Goal: Task Accomplishment & Management: Use online tool/utility

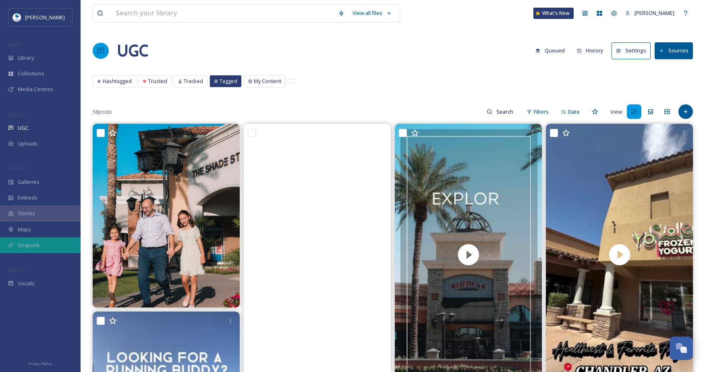
click at [65, 242] on div "SnapLink" at bounding box center [40, 245] width 81 height 16
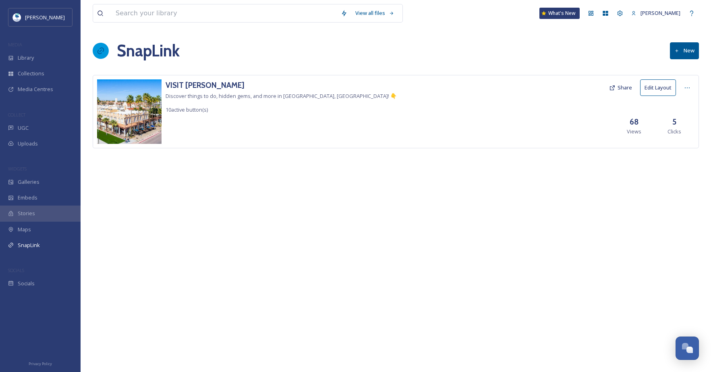
click at [658, 89] on button "Edit Layout" at bounding box center [658, 87] width 36 height 17
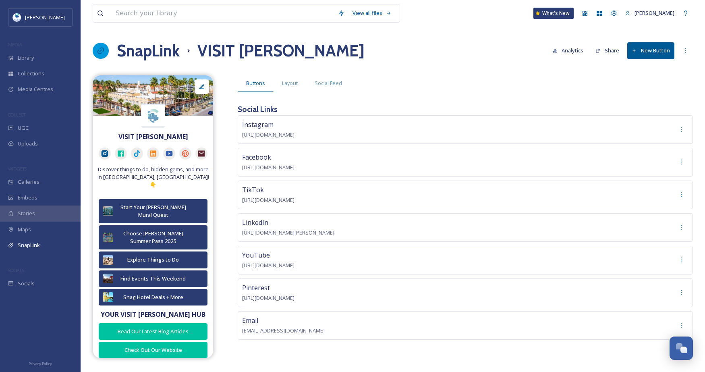
click at [649, 52] on button "New Button" at bounding box center [650, 50] width 47 height 17
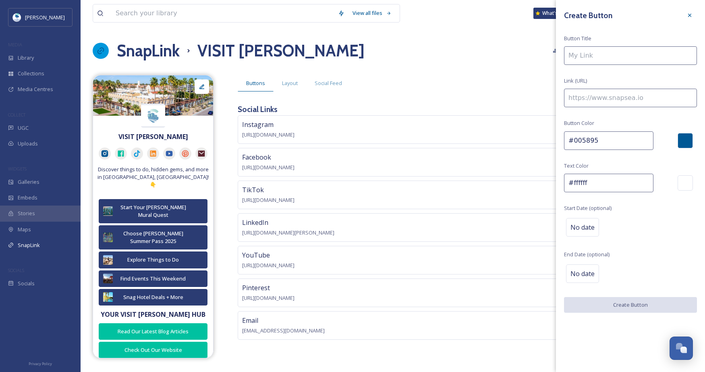
click at [625, 101] on input at bounding box center [630, 98] width 133 height 19
type input "[URL][DOMAIN_NAME]"
click at [609, 54] on input at bounding box center [630, 55] width 133 height 19
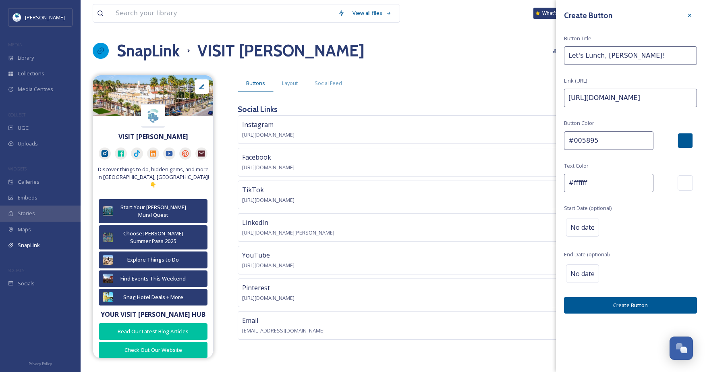
type input "Let's Lunch, [PERSON_NAME]!"
drag, startPoint x: 629, startPoint y: 142, endPoint x: 454, endPoint y: 142, distance: 174.8
paste input "2b3c73"
type input "#2b3c73"
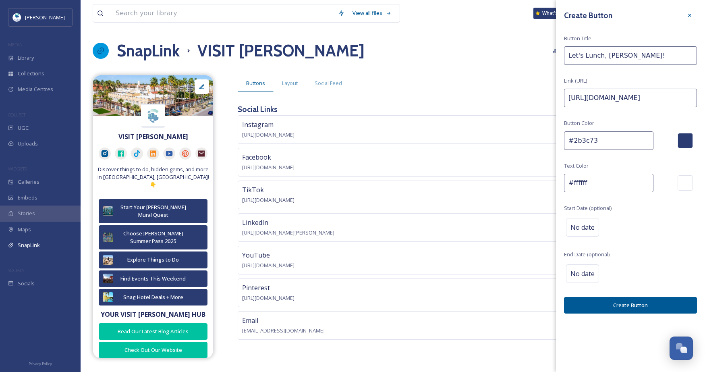
click at [668, 214] on div "Create Button Button Title Let's Lunch, [PERSON_NAME]! Link (URL) [URL][DOMAIN_…" at bounding box center [630, 160] width 149 height 321
click at [586, 275] on span "No date" at bounding box center [582, 274] width 24 height 10
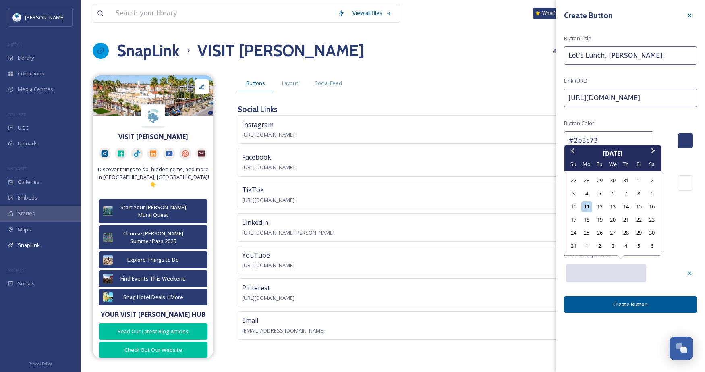
click at [633, 275] on input "text" at bounding box center [606, 273] width 80 height 18
click at [653, 151] on span "Next Month" at bounding box center [653, 152] width 0 height 12
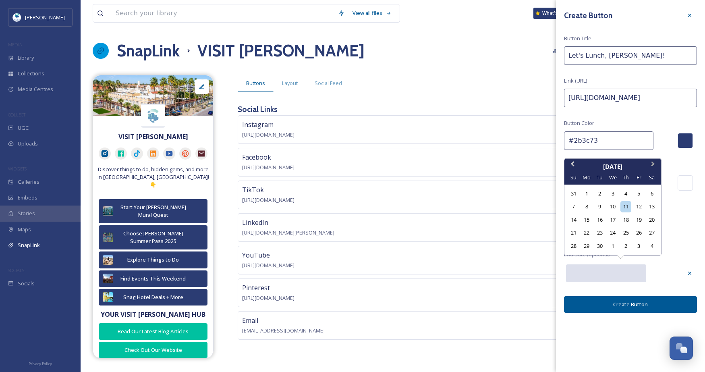
click at [650, 151] on div "Create Button Button Title Let's Lunch, [PERSON_NAME]! Link (URL) [URL][DOMAIN_…" at bounding box center [630, 160] width 149 height 321
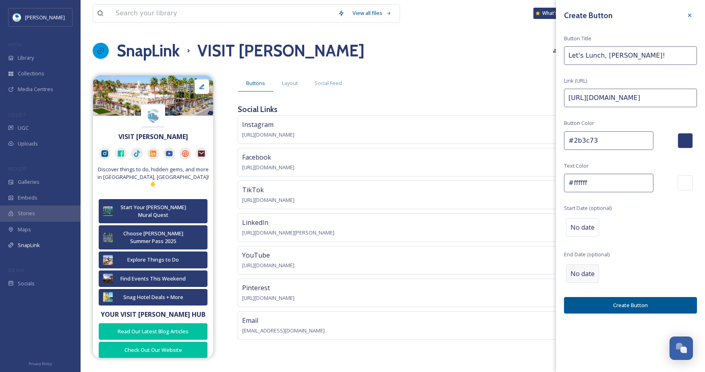
click at [582, 278] on span "No date" at bounding box center [582, 274] width 24 height 10
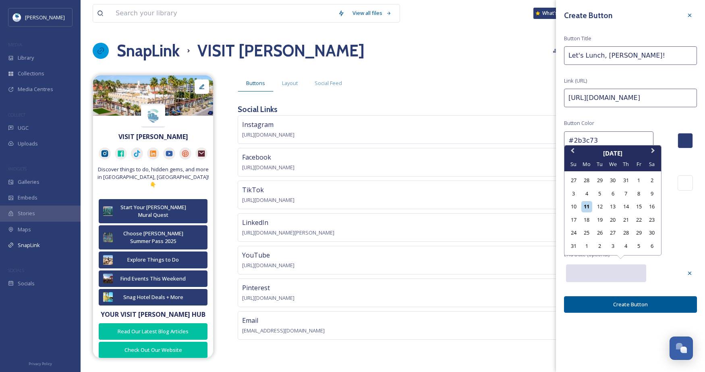
click at [624, 265] on input "text" at bounding box center [606, 273] width 80 height 18
click at [652, 155] on button "Next Month" at bounding box center [653, 152] width 13 height 13
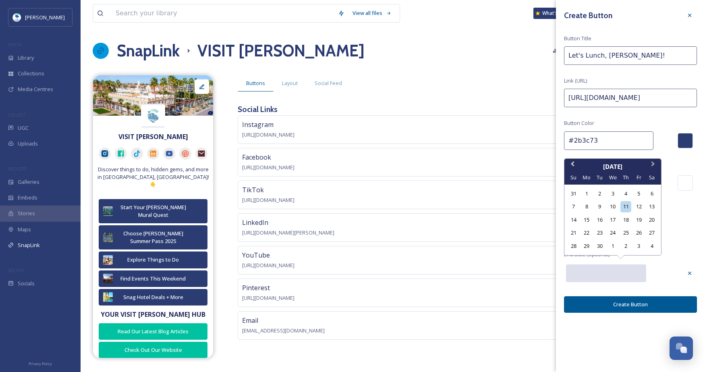
click at [653, 164] on span "Next Month" at bounding box center [653, 166] width 0 height 12
click at [653, 166] on span "Next Month" at bounding box center [653, 166] width 0 height 12
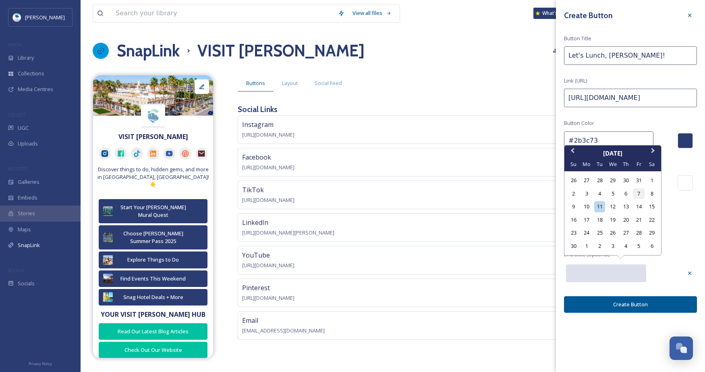
click at [639, 191] on div "7" at bounding box center [638, 193] width 11 height 11
type input "[DATE]"
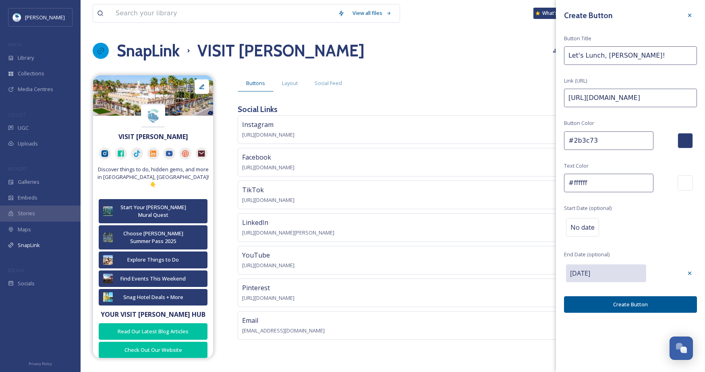
click at [668, 303] on button "Create Button" at bounding box center [630, 304] width 133 height 17
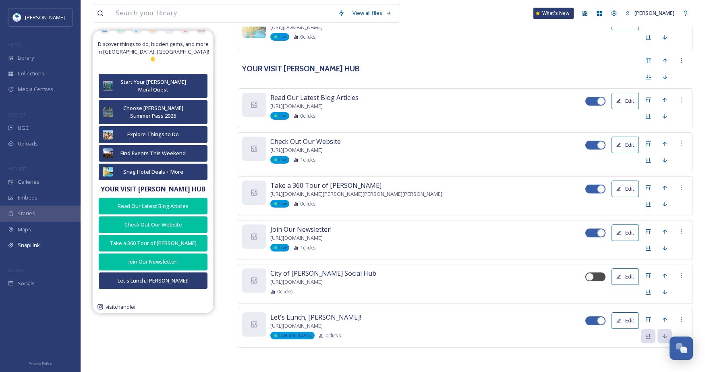
scroll to position [570, 0]
click at [647, 321] on icon at bounding box center [648, 319] width 6 height 6
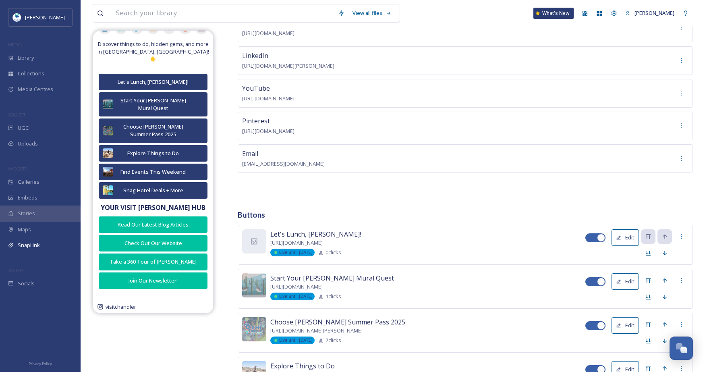
scroll to position [201, 0]
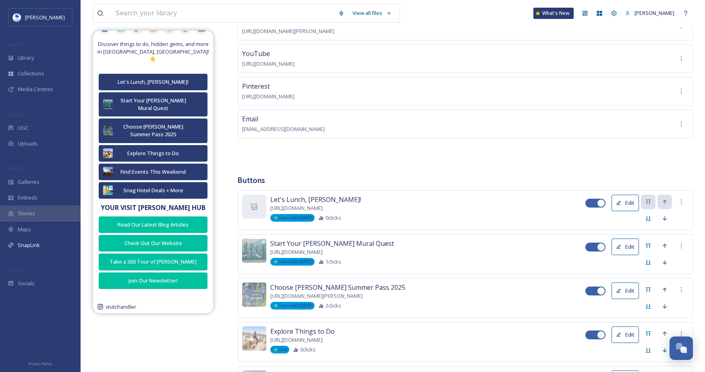
click at [620, 201] on icon at bounding box center [618, 202] width 5 height 5
click at [440, 168] on div "Buttons Layout Social Feed Social Links Instagram [URL][DOMAIN_NAME] Facebook […" at bounding box center [465, 300] width 455 height 855
click at [253, 198] on div at bounding box center [254, 207] width 24 height 24
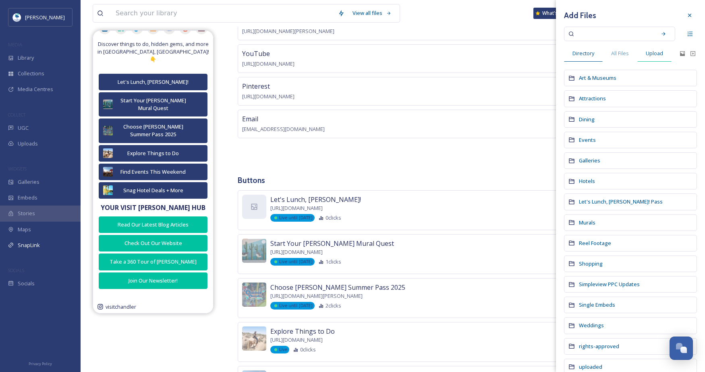
click at [651, 50] on span "Upload" at bounding box center [654, 54] width 17 height 8
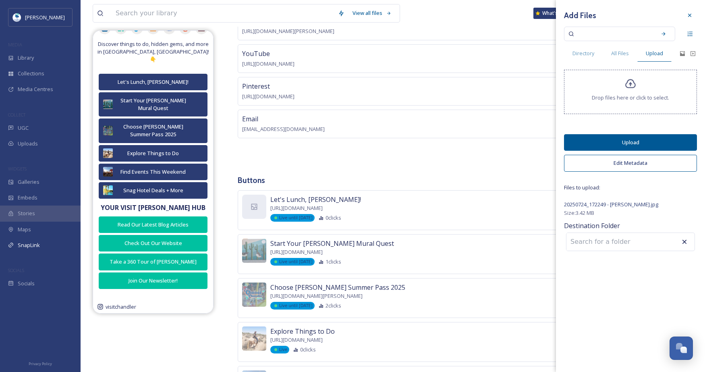
click at [663, 138] on button "Upload" at bounding box center [630, 142] width 133 height 17
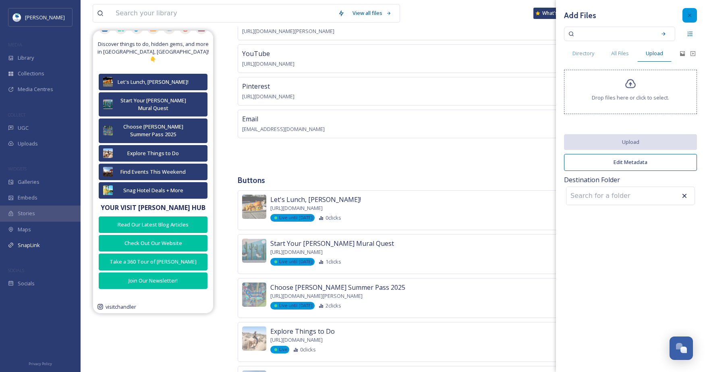
click at [690, 13] on icon at bounding box center [689, 15] width 6 height 6
